Goal: Find specific page/section: Find specific page/section

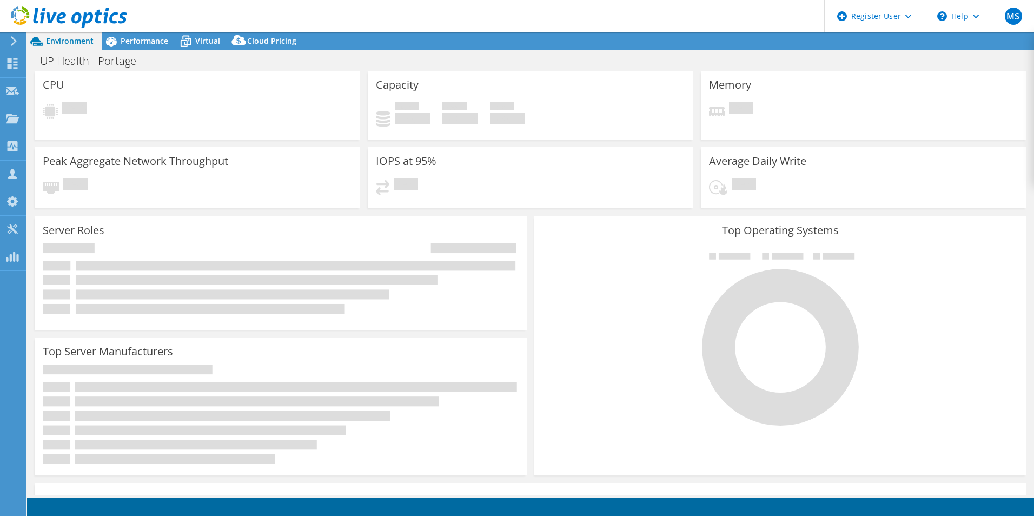
select select "USD"
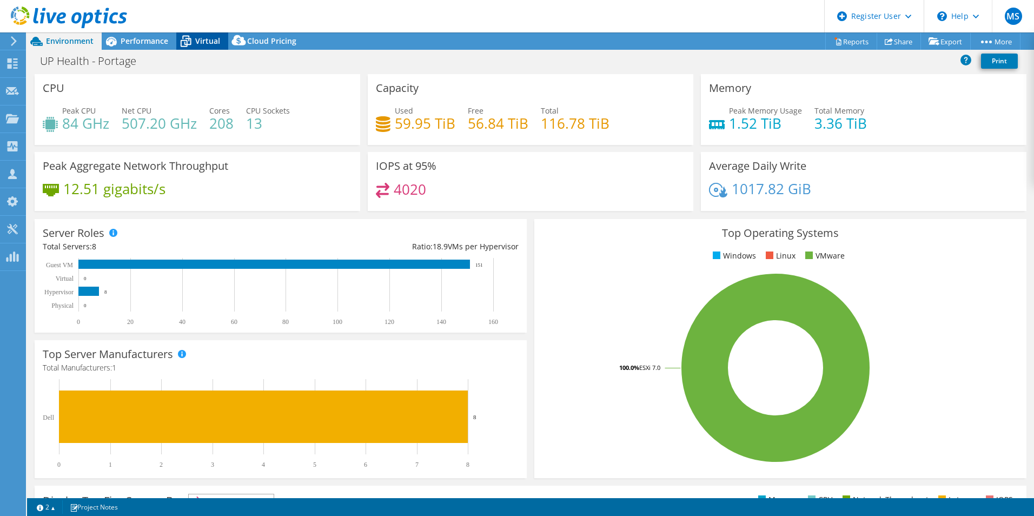
click at [184, 38] on icon at bounding box center [185, 41] width 19 height 19
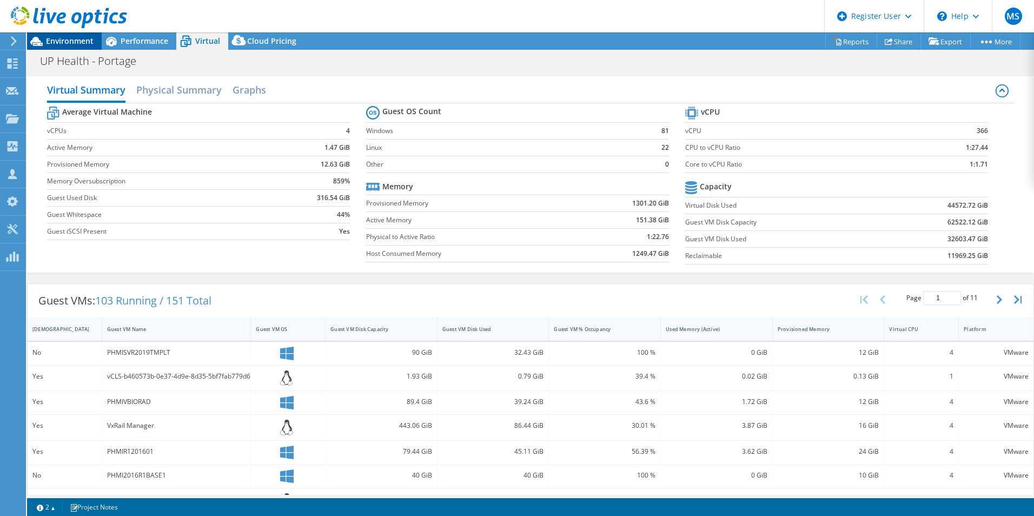
click at [65, 38] on span "Environment" at bounding box center [70, 41] width 48 height 10
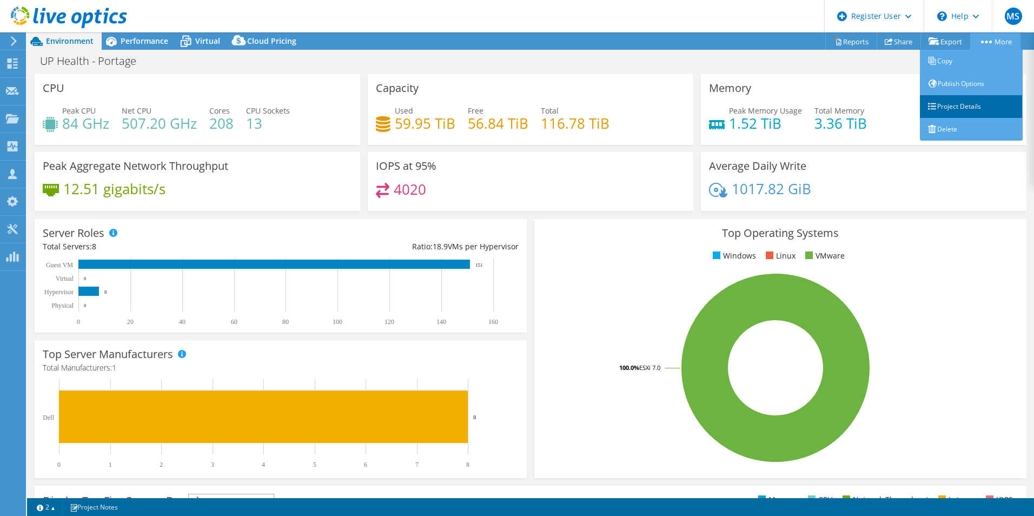
click at [956, 109] on link "Project Details" at bounding box center [971, 106] width 103 height 23
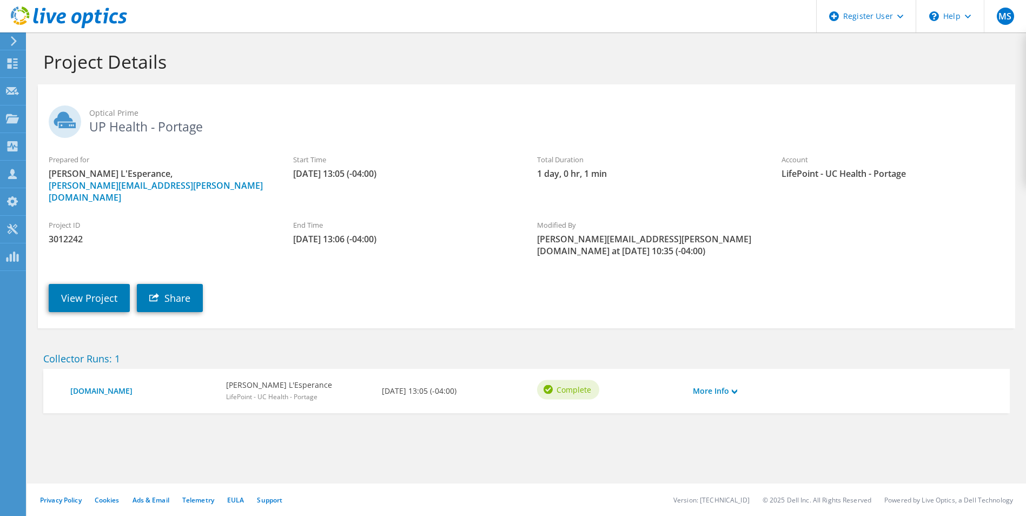
click at [57, 233] on span "3012242" at bounding box center [160, 239] width 223 height 12
copy span "3012242"
